Goal: Find specific page/section: Find specific page/section

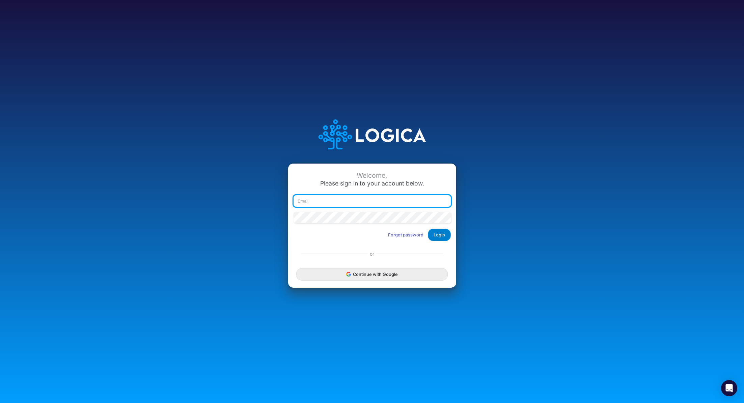
type input "renato.matsumoto@recargapay.com"
click at [445, 237] on button "Login" at bounding box center [439, 235] width 23 height 12
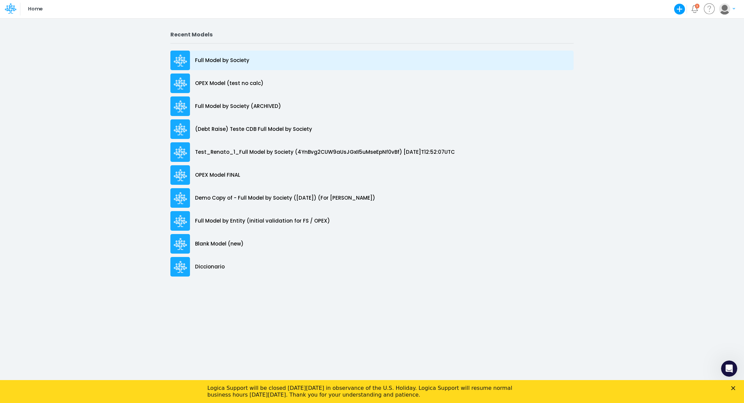
click at [244, 61] on p "Full Model by Society" at bounding box center [222, 61] width 54 height 8
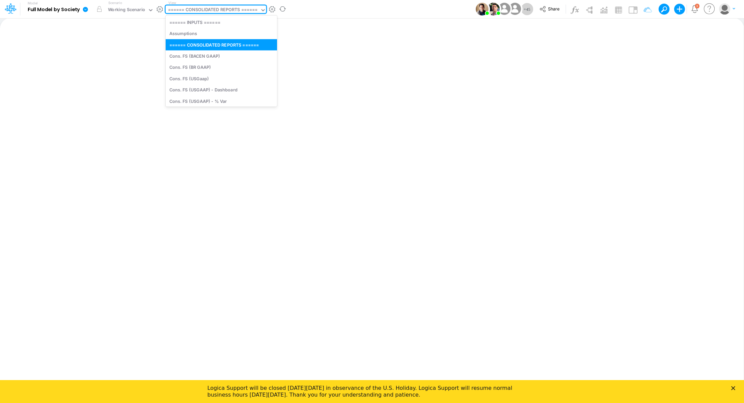
click at [216, 10] on div "====== CONSOLIDATED REPORTS ======" at bounding box center [213, 10] width 90 height 8
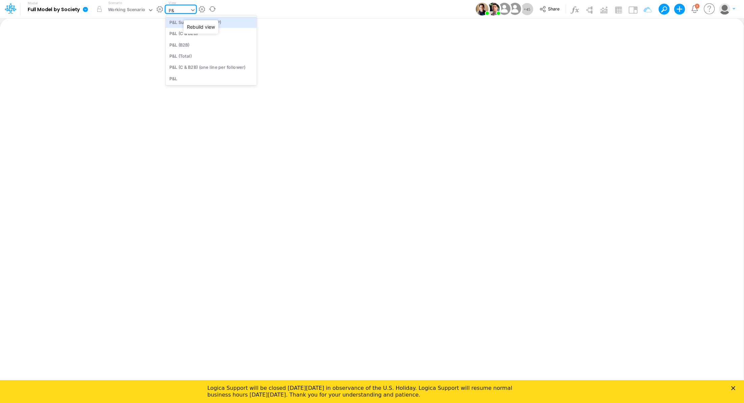
type input "P&L"
click at [185, 35] on div "P&L (C & B2B)" at bounding box center [211, 33] width 91 height 11
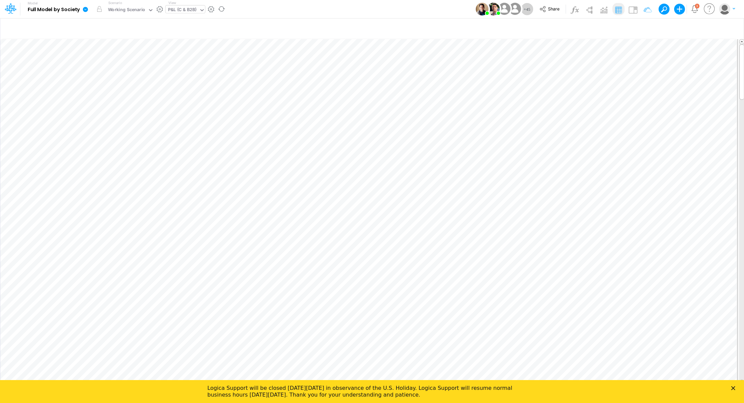
scroll to position [3, 1]
click at [522, 161] on icon "button" at bounding box center [522, 161] width 10 height 7
click at [522, 146] on icon "button" at bounding box center [522, 143] width 10 height 7
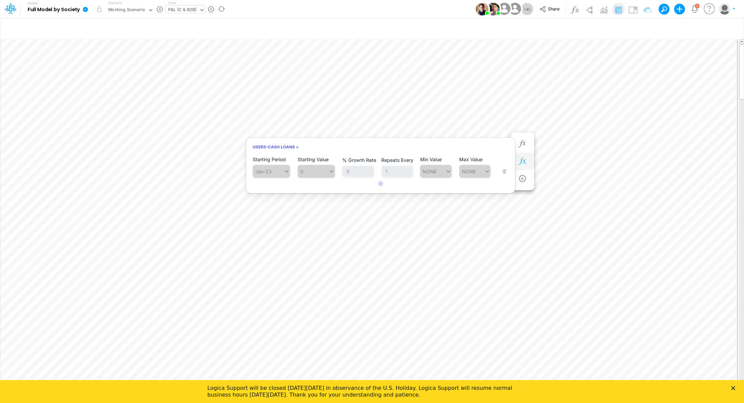
click at [524, 163] on icon "button" at bounding box center [522, 161] width 10 height 7
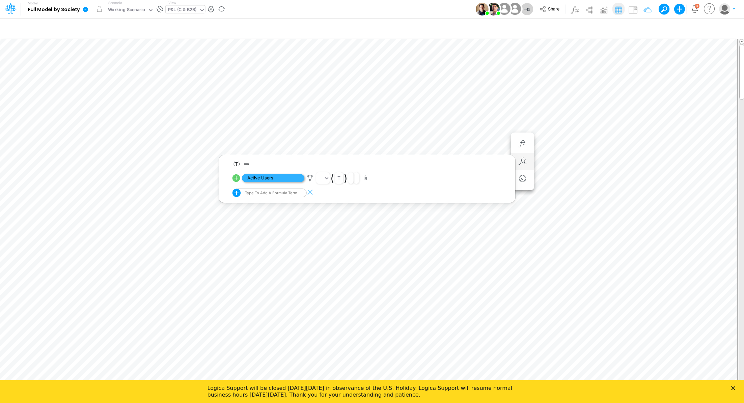
click at [261, 177] on span "Active Users" at bounding box center [273, 178] width 62 height 8
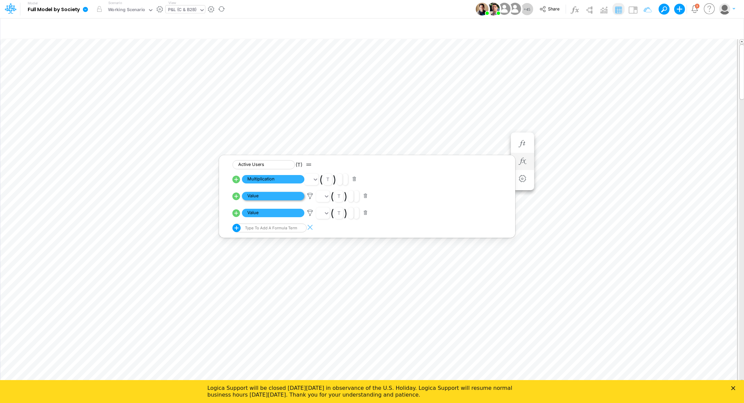
click at [275, 195] on span "Value" at bounding box center [273, 196] width 62 height 8
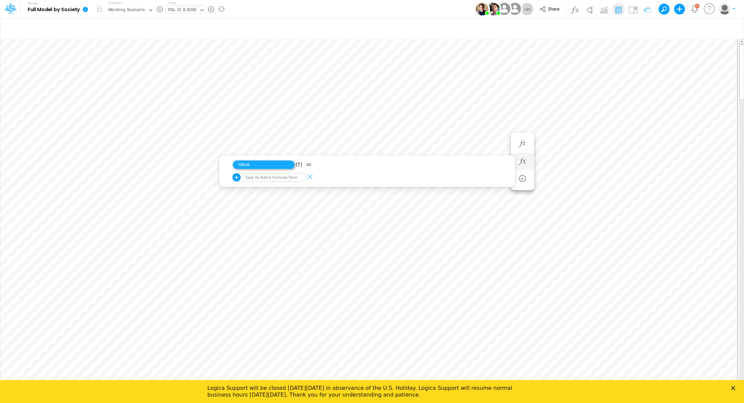
click at [264, 165] on span "Value" at bounding box center [263, 164] width 62 height 9
click at [488, 144] on icon "button" at bounding box center [487, 143] width 10 height 7
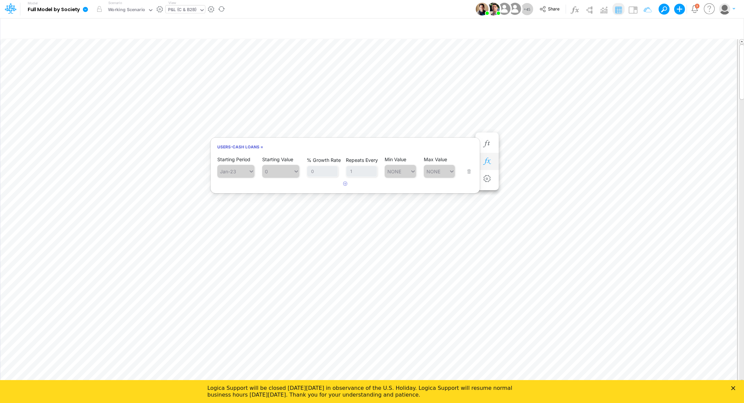
click at [489, 162] on icon "button" at bounding box center [487, 161] width 10 height 7
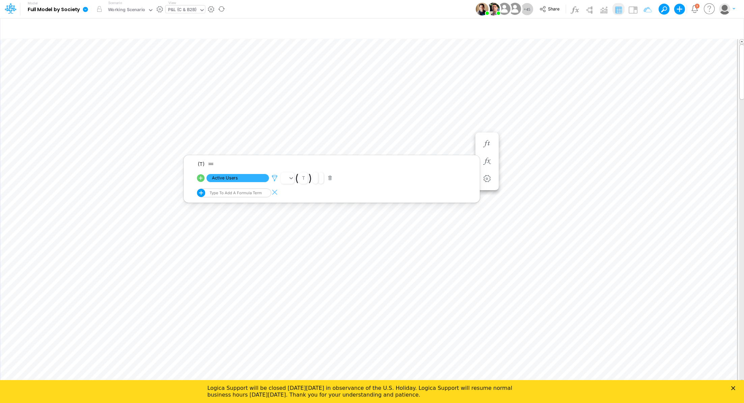
click at [275, 177] on icon at bounding box center [275, 178] width 10 height 7
click at [201, 180] on div at bounding box center [372, 203] width 744 height 400
click at [201, 180] on icon at bounding box center [201, 178] width 8 height 8
click at [488, 141] on icon "button" at bounding box center [487, 143] width 10 height 7
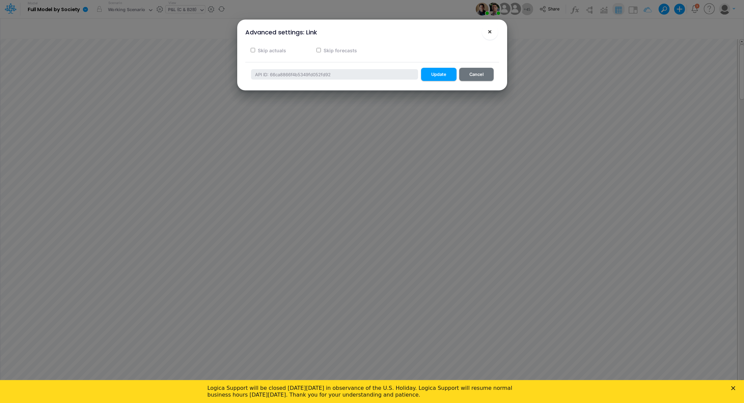
click at [491, 31] on span "×" at bounding box center [490, 31] width 4 height 8
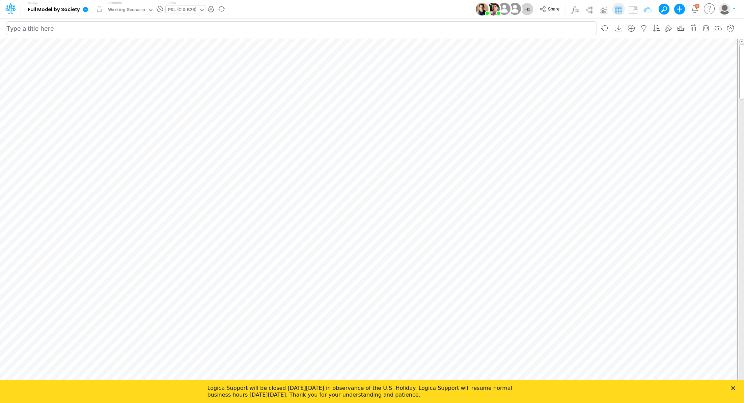
scroll to position [3, 1]
click at [636, 13] on img at bounding box center [633, 9] width 11 height 11
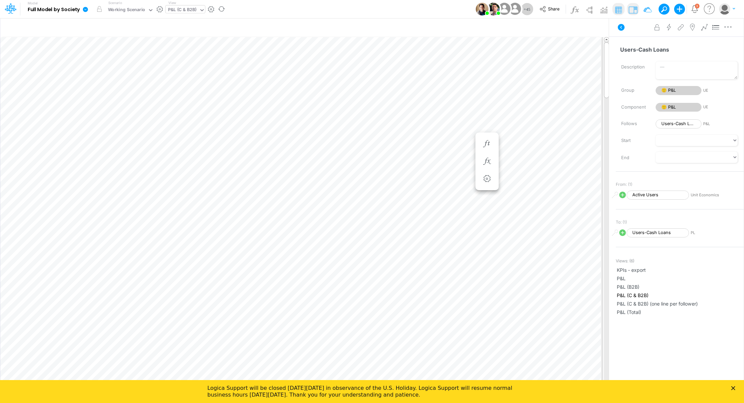
click at [175, 8] on div "P&L (C & B2B)" at bounding box center [182, 10] width 29 height 8
type input "activ"
click at [173, 32] on div "Active Users" at bounding box center [211, 33] width 91 height 11
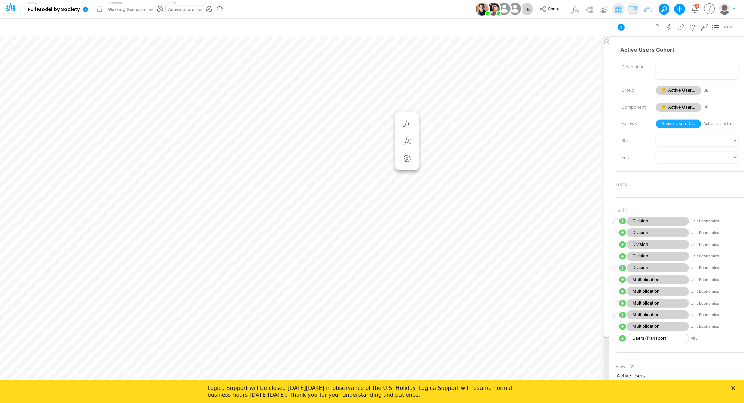
scroll to position [3, 1]
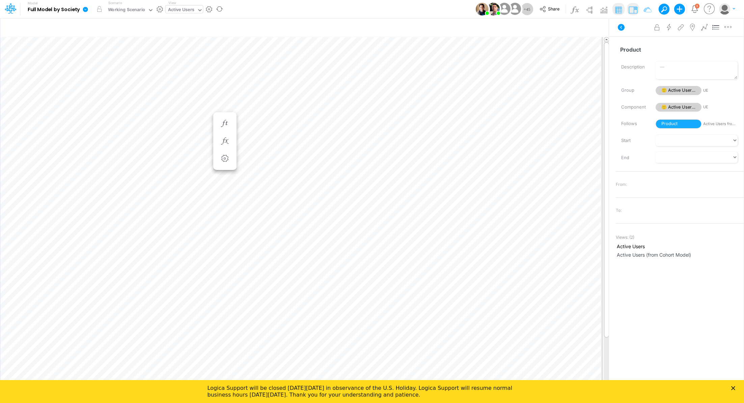
scroll to position [3, 1]
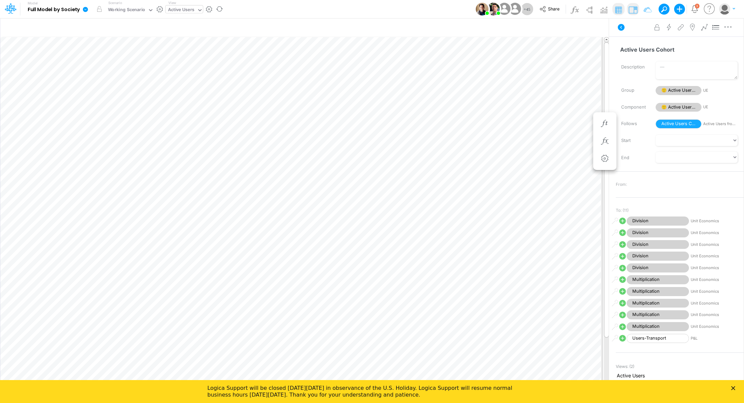
scroll to position [3, 1]
click at [187, 10] on div "Active Users" at bounding box center [181, 10] width 26 height 8
type input "loa"
click at [212, 65] on div "Loans (Working View)" at bounding box center [211, 67] width 91 height 11
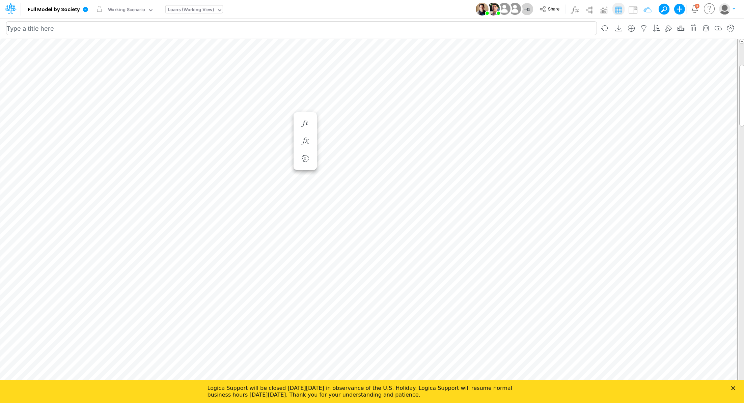
scroll to position [3, 1]
